Goal: Information Seeking & Learning: Learn about a topic

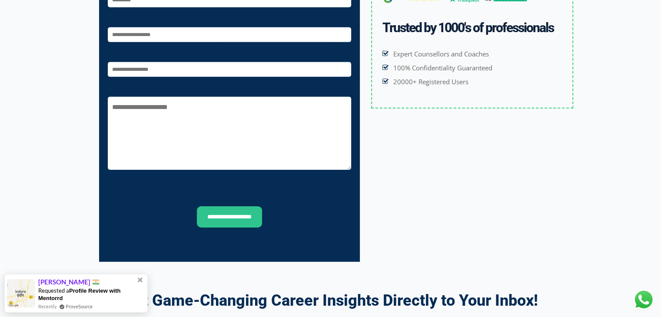
scroll to position [3057, 0]
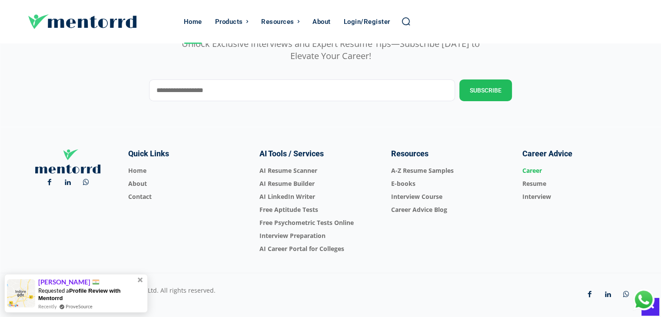
click at [538, 174] on span "Career" at bounding box center [577, 170] width 110 height 13
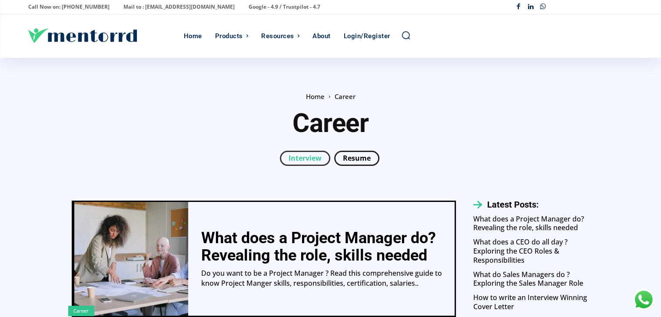
click at [311, 157] on link "Interview" at bounding box center [305, 158] width 50 height 15
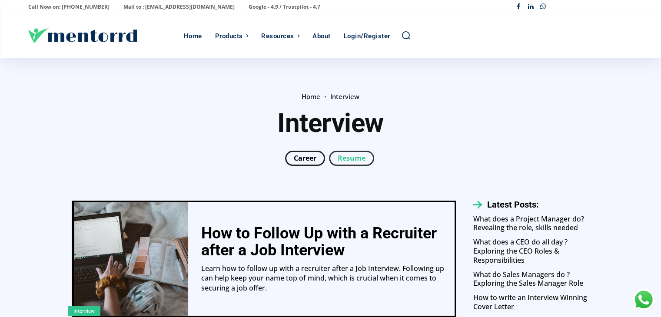
click at [350, 152] on span at bounding box center [351, 158] width 45 height 15
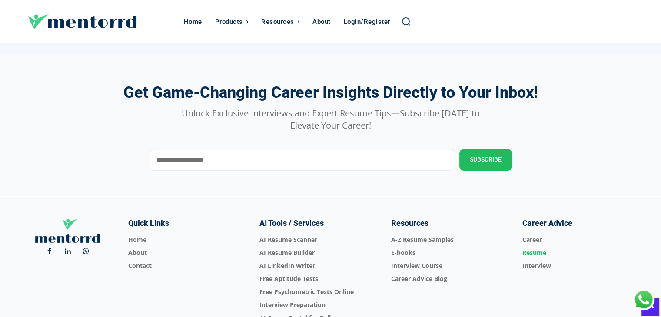
scroll to position [900, 0]
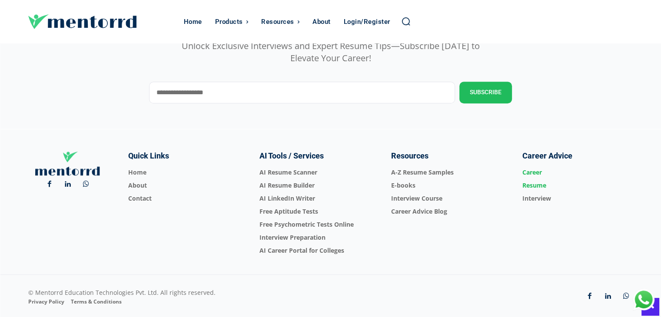
click at [536, 170] on span "Career" at bounding box center [577, 172] width 110 height 13
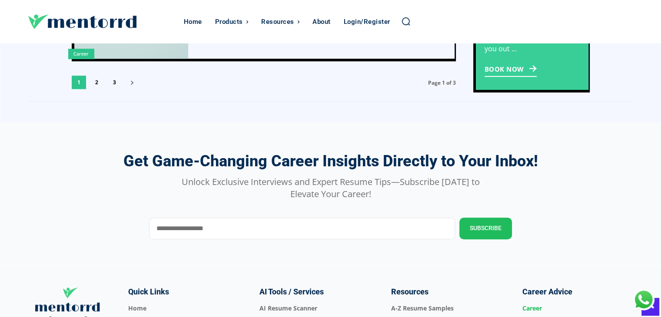
scroll to position [777, 0]
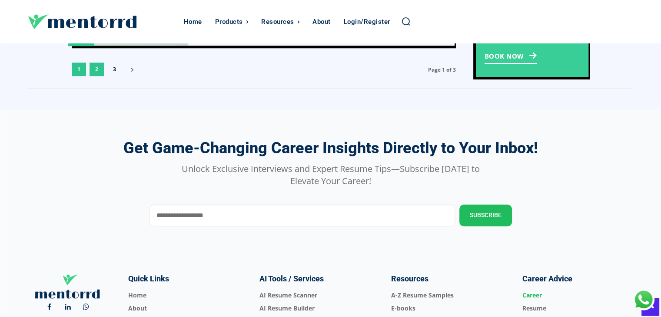
click at [90, 70] on link "2" at bounding box center [97, 69] width 14 height 13
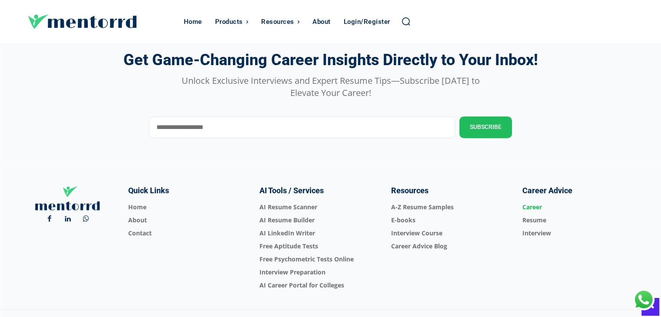
scroll to position [885, 0]
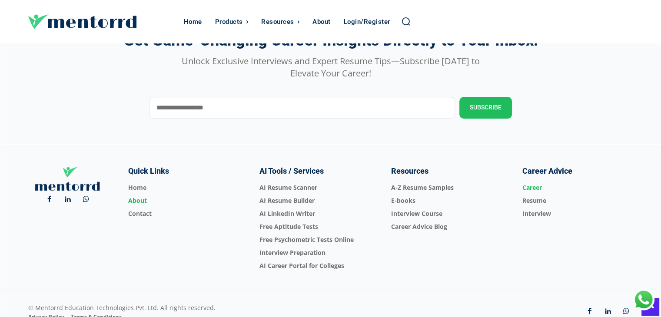
click at [136, 198] on span "About" at bounding box center [183, 200] width 110 height 13
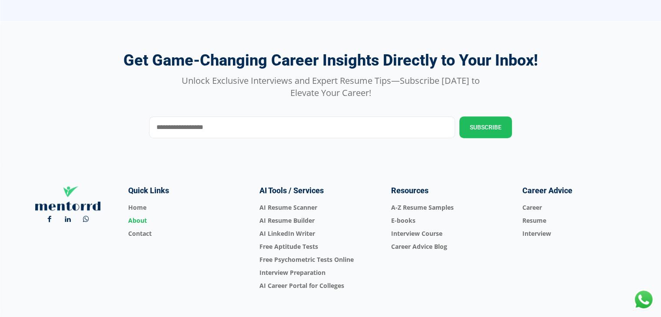
scroll to position [886, 0]
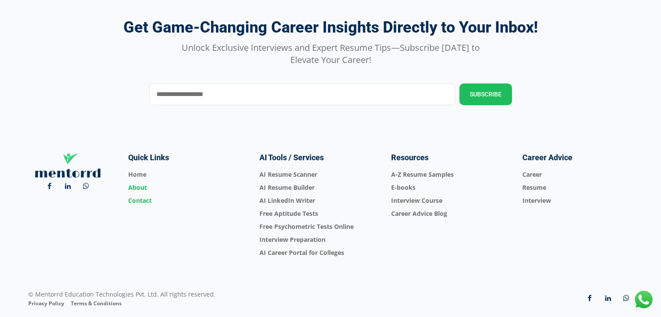
click at [135, 194] on span "Contact" at bounding box center [183, 200] width 110 height 13
click at [534, 168] on span "Career" at bounding box center [577, 174] width 110 height 13
